Goal: Use online tool/utility: Utilize a website feature to perform a specific function

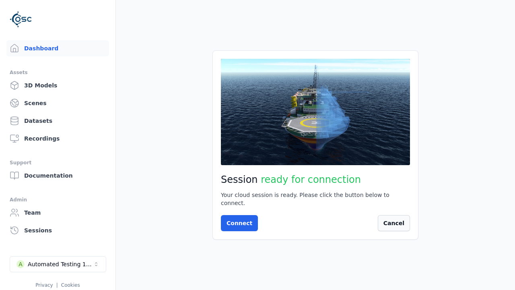
click at [404, 216] on button "Cancel" at bounding box center [394, 223] width 32 height 16
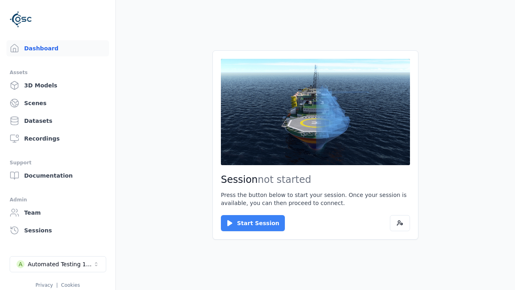
click at [248, 223] on button "Start Session" at bounding box center [253, 223] width 64 height 16
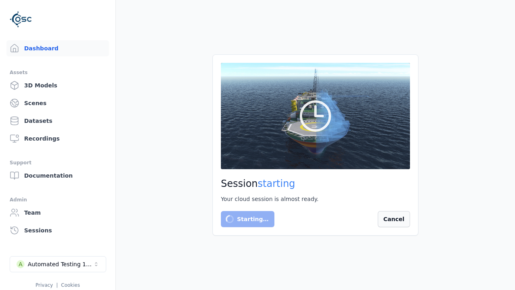
click at [391, 217] on button "Cancel" at bounding box center [394, 219] width 32 height 16
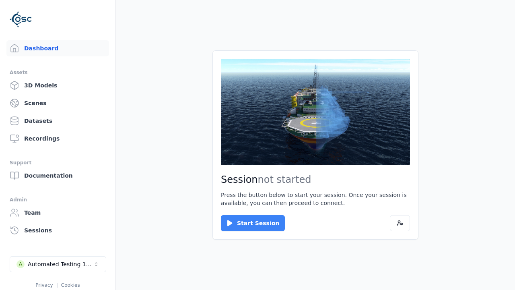
click at [245, 217] on button "Start Session" at bounding box center [253, 223] width 64 height 16
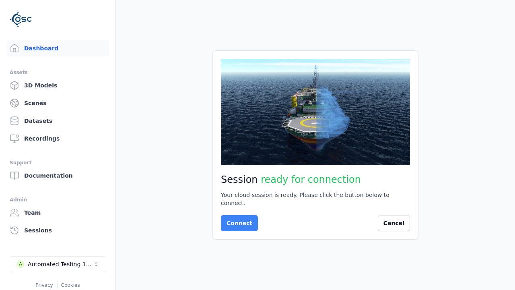
click at [237, 219] on button "Connect" at bounding box center [239, 223] width 37 height 16
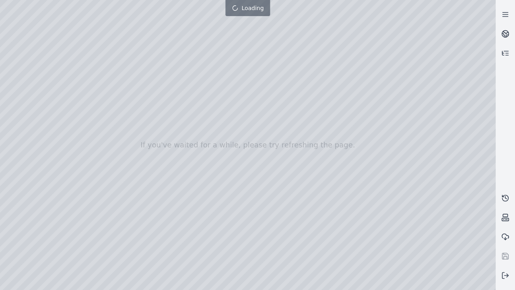
click at [2, 2] on div at bounding box center [248, 145] width 496 height 290
click at [45, 73] on div at bounding box center [248, 145] width 496 height 290
click at [14, 84] on div at bounding box center [248, 145] width 496 height 290
click at [89, 19] on div at bounding box center [248, 145] width 496 height 290
click at [61, 38] on div at bounding box center [248, 145] width 496 height 290
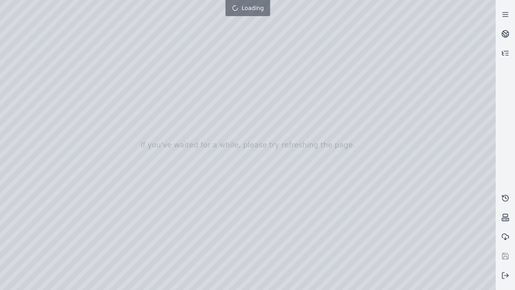
click at [372, 283] on div at bounding box center [248, 145] width 496 height 290
